Goal: Task Accomplishment & Management: Manage account settings

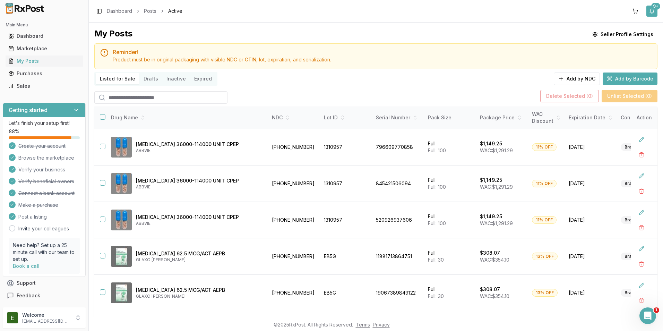
click at [654, 16] on button "9+" at bounding box center [652, 11] width 11 height 11
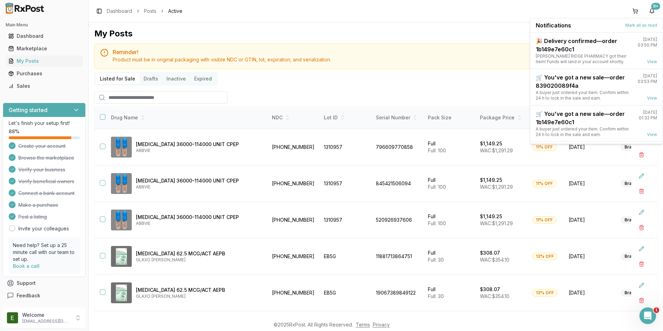
click at [584, 12] on div "Toggle Sidebar Dashboard Posts Active 9+" at bounding box center [376, 11] width 574 height 22
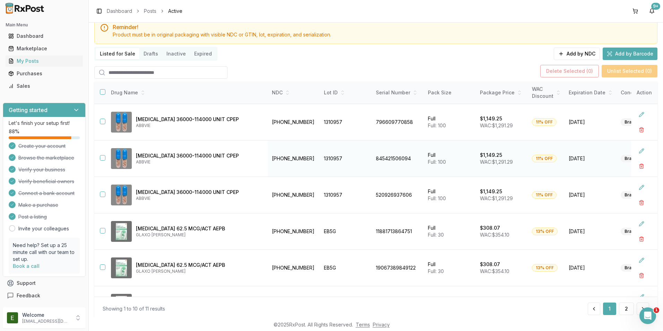
scroll to position [45, 0]
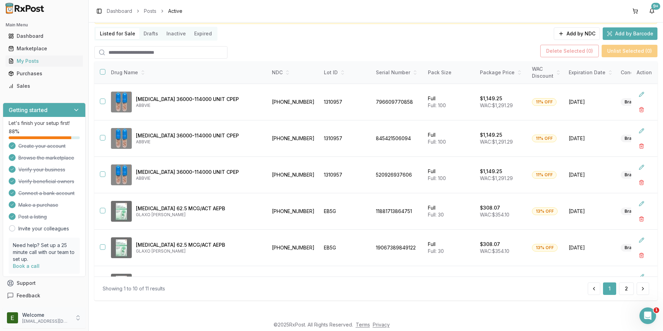
click at [55, 319] on p "physiorxinc@gmail.com" at bounding box center [46, 321] width 48 height 6
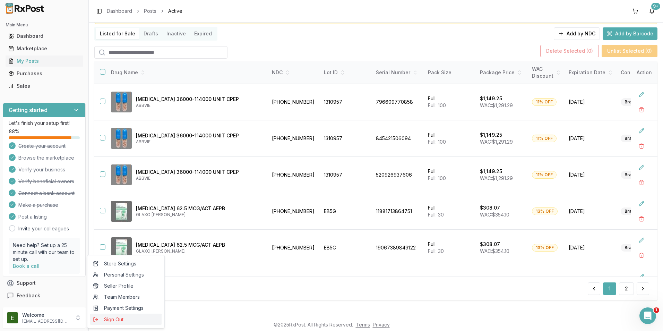
click at [114, 319] on span "Sign Out" at bounding box center [126, 319] width 66 height 7
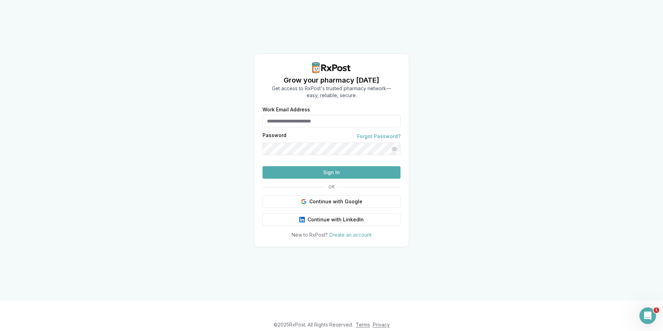
click at [290, 115] on input "Work Email Address" at bounding box center [332, 121] width 138 height 12
type input "**********"
